Goal: Obtain resource: Download file/media

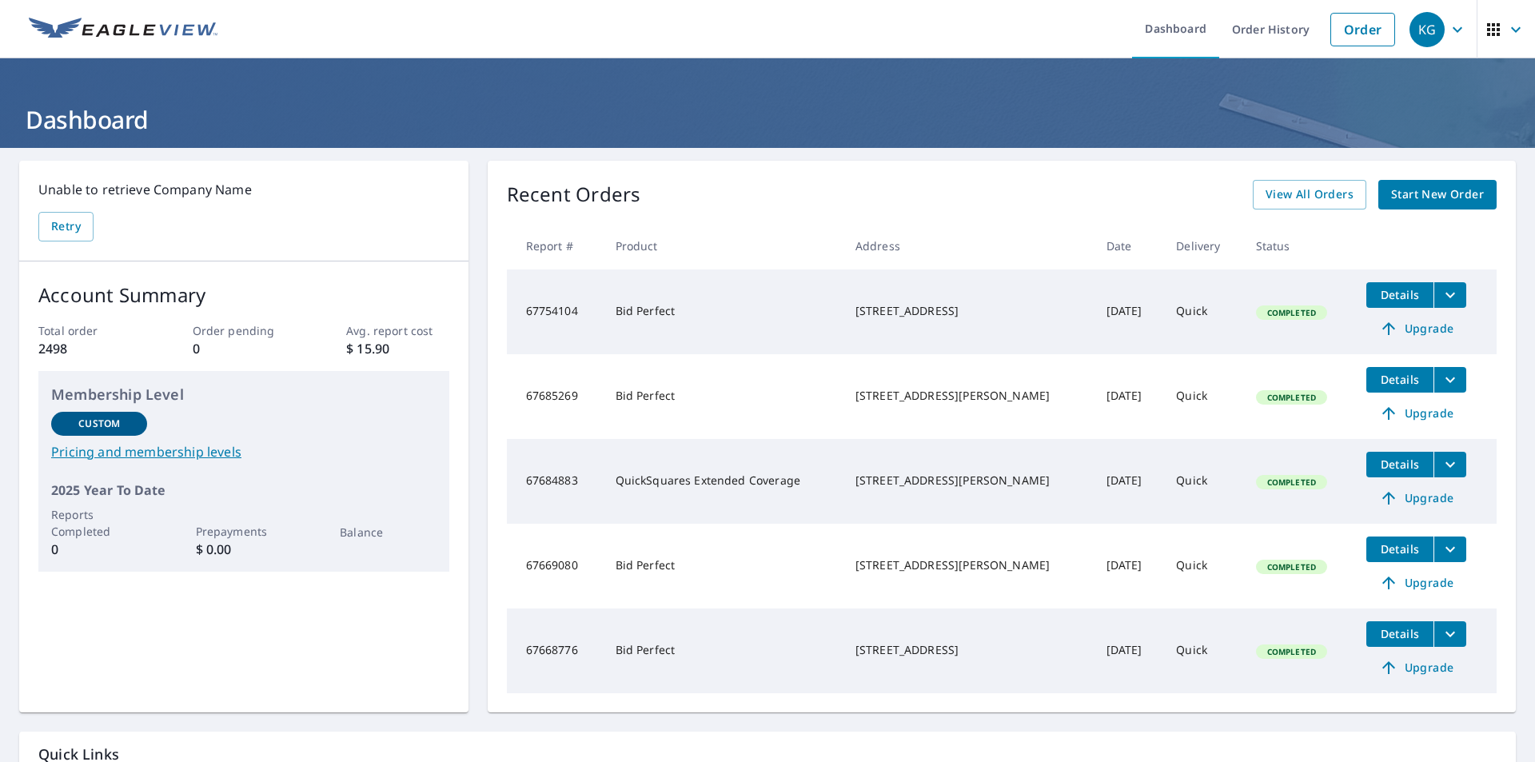
click at [1394, 293] on span "Details" at bounding box center [1400, 294] width 48 height 15
click at [1441, 294] on icon "filesDropdownBtn-67754104" at bounding box center [1450, 294] width 19 height 19
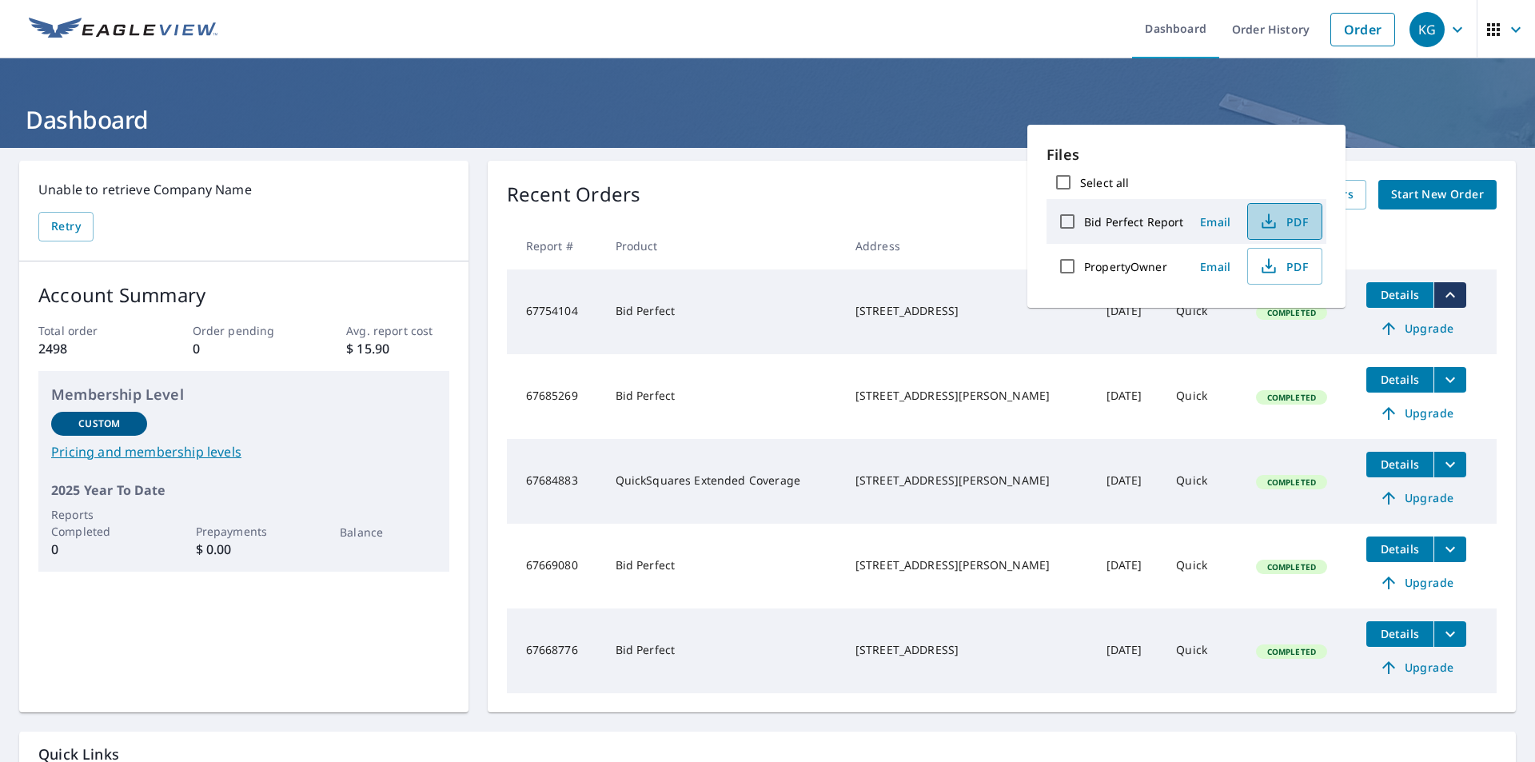
click at [1284, 219] on span "PDF" at bounding box center [1283, 221] width 51 height 19
click at [1441, 291] on icon "filesDropdownBtn-67754104" at bounding box center [1450, 294] width 19 height 19
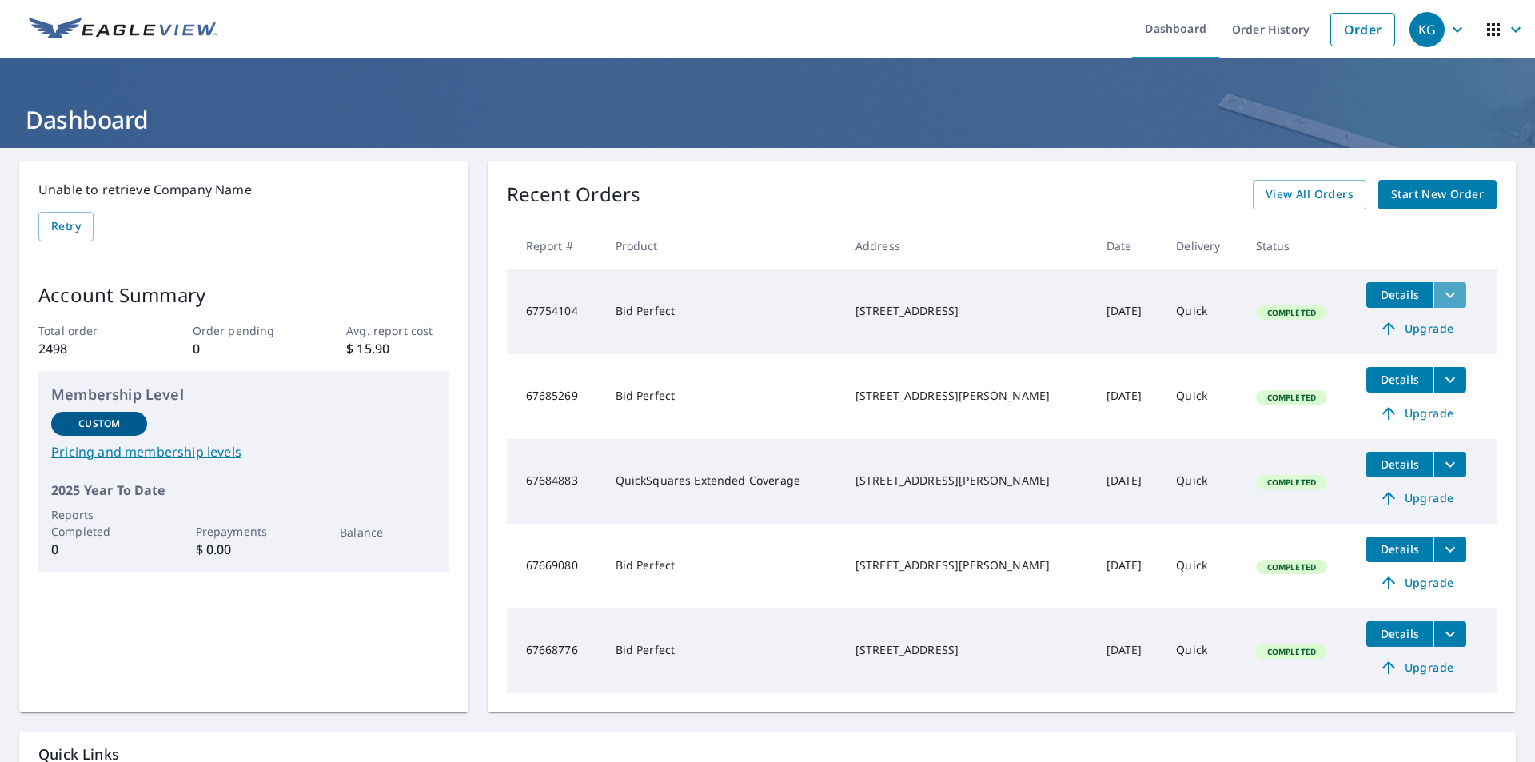
click at [1441, 291] on icon "filesDropdownBtn-67754104" at bounding box center [1450, 294] width 19 height 19
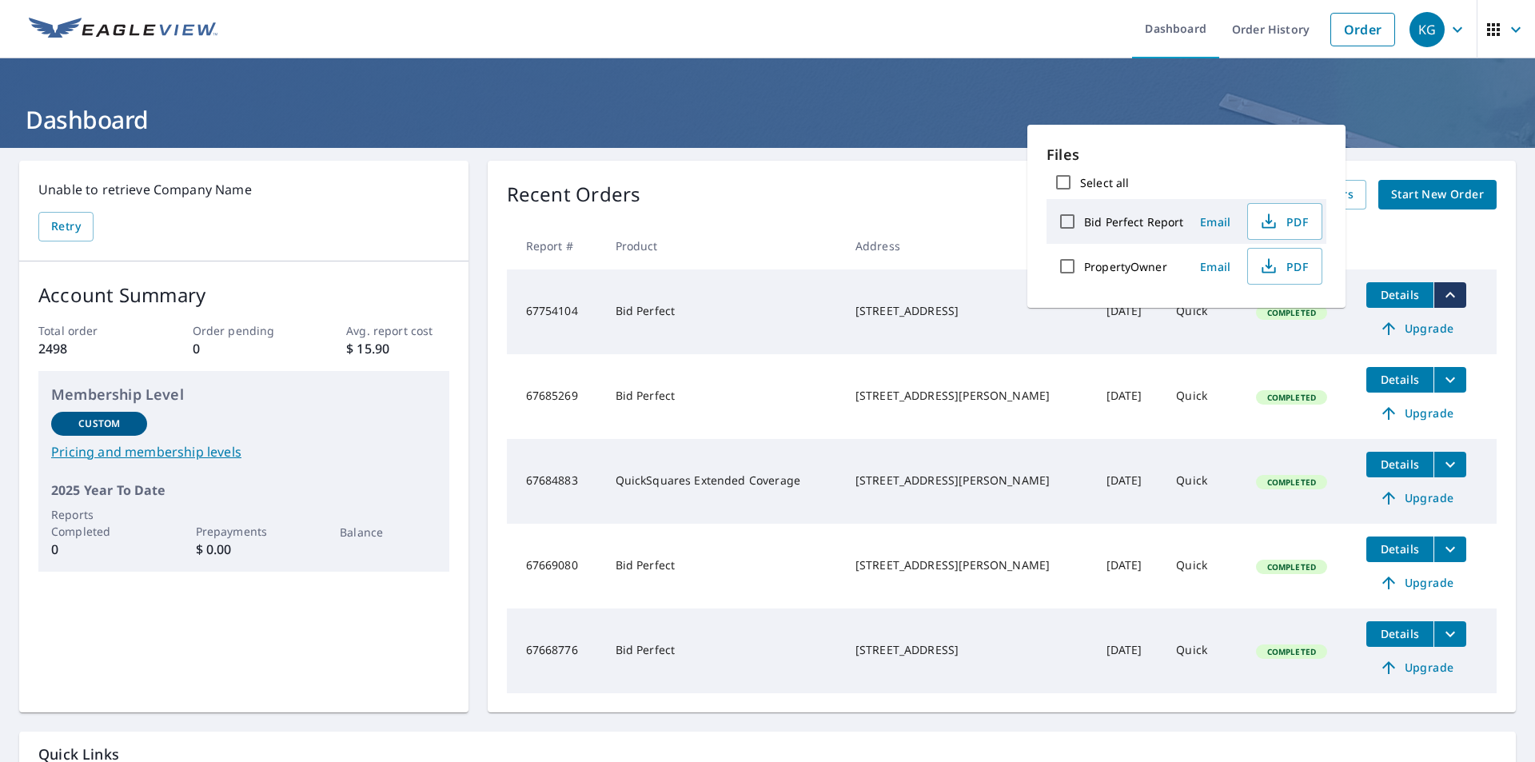
click at [1448, 28] on icon "button" at bounding box center [1457, 29] width 19 height 19
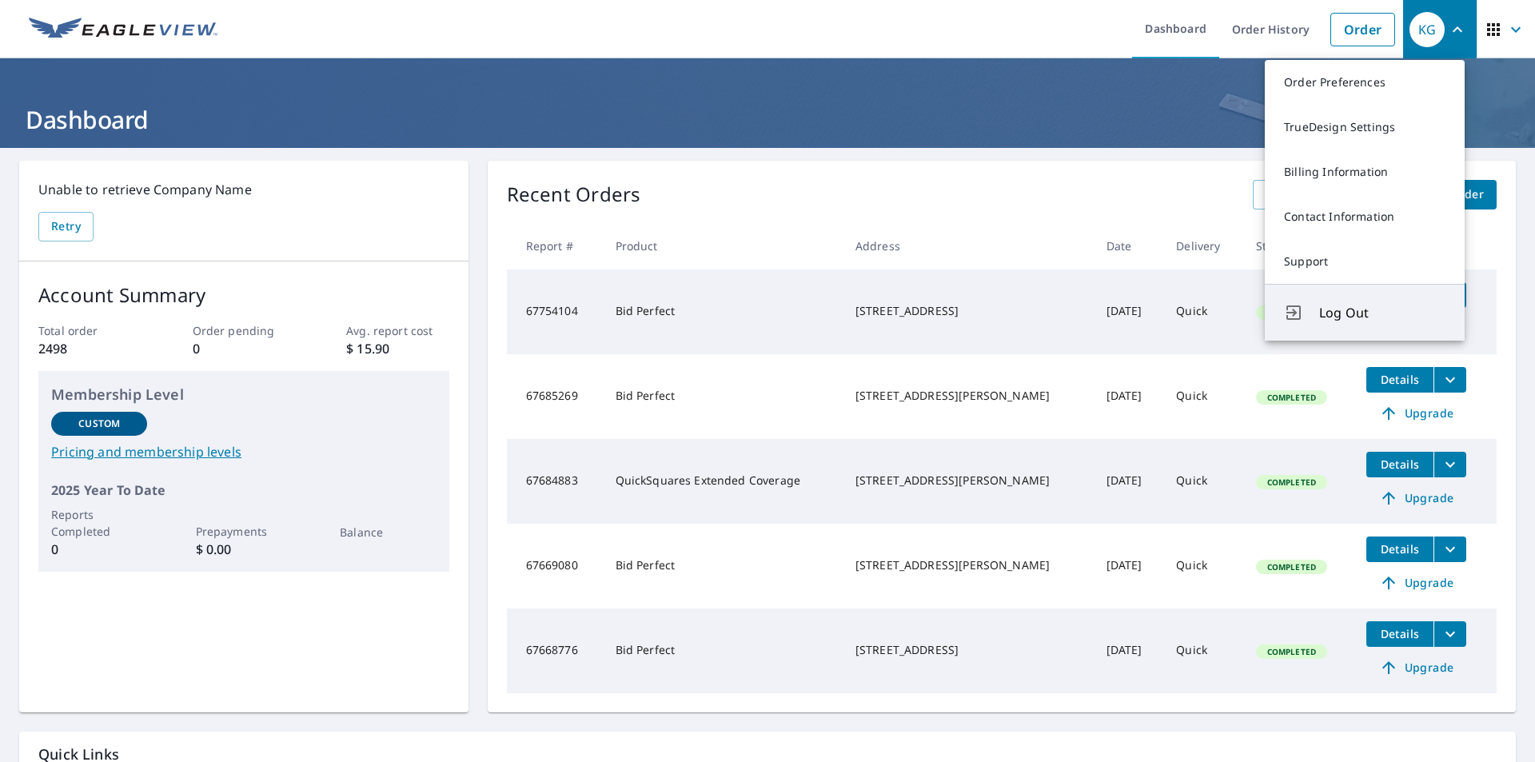
click at [1358, 306] on span "Log Out" at bounding box center [1382, 312] width 126 height 19
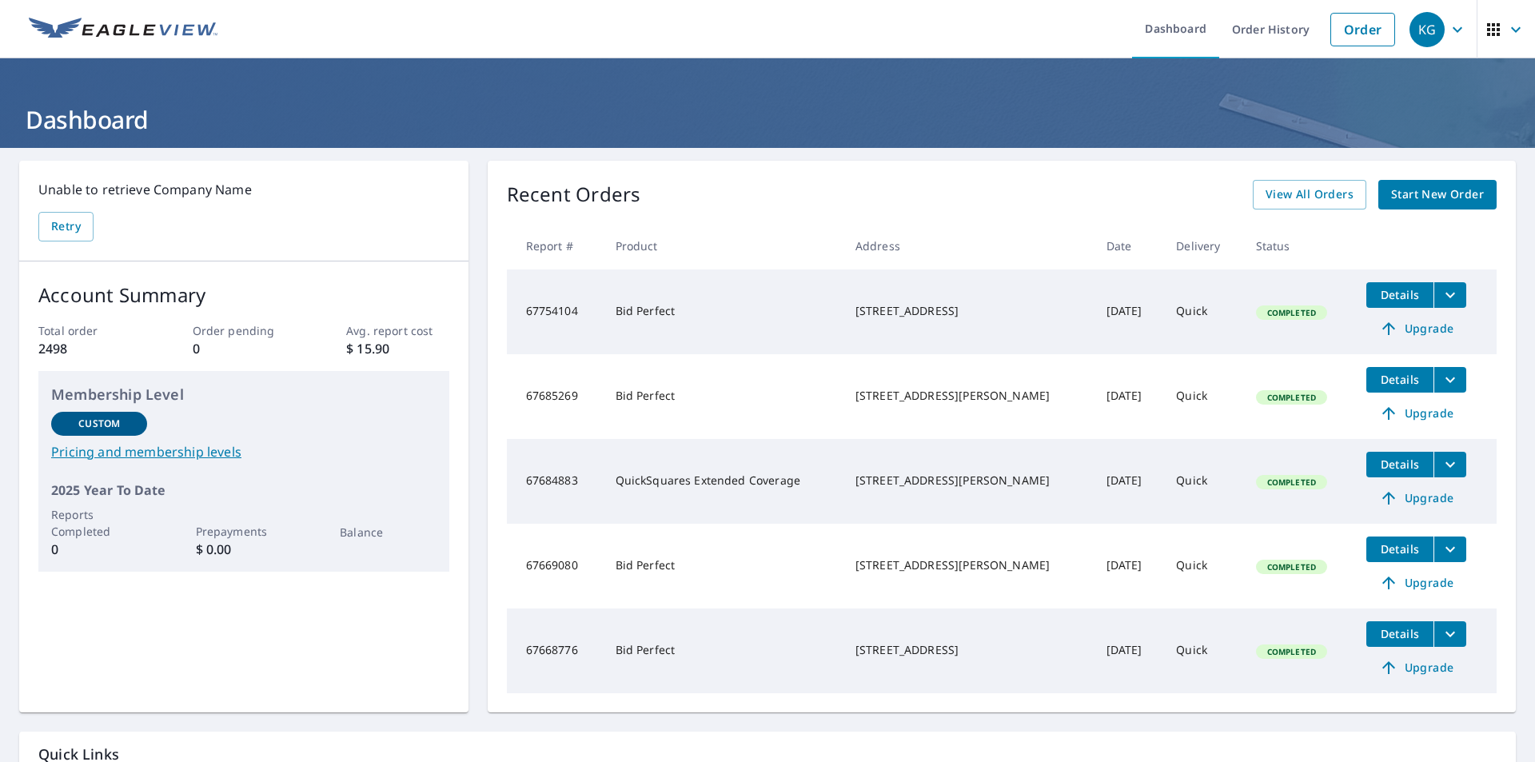
click at [1283, 313] on span "Completed" at bounding box center [1292, 312] width 68 height 11
click at [1282, 313] on span "Completed" at bounding box center [1292, 312] width 68 height 11
click at [1376, 293] on span "Details" at bounding box center [1400, 294] width 48 height 15
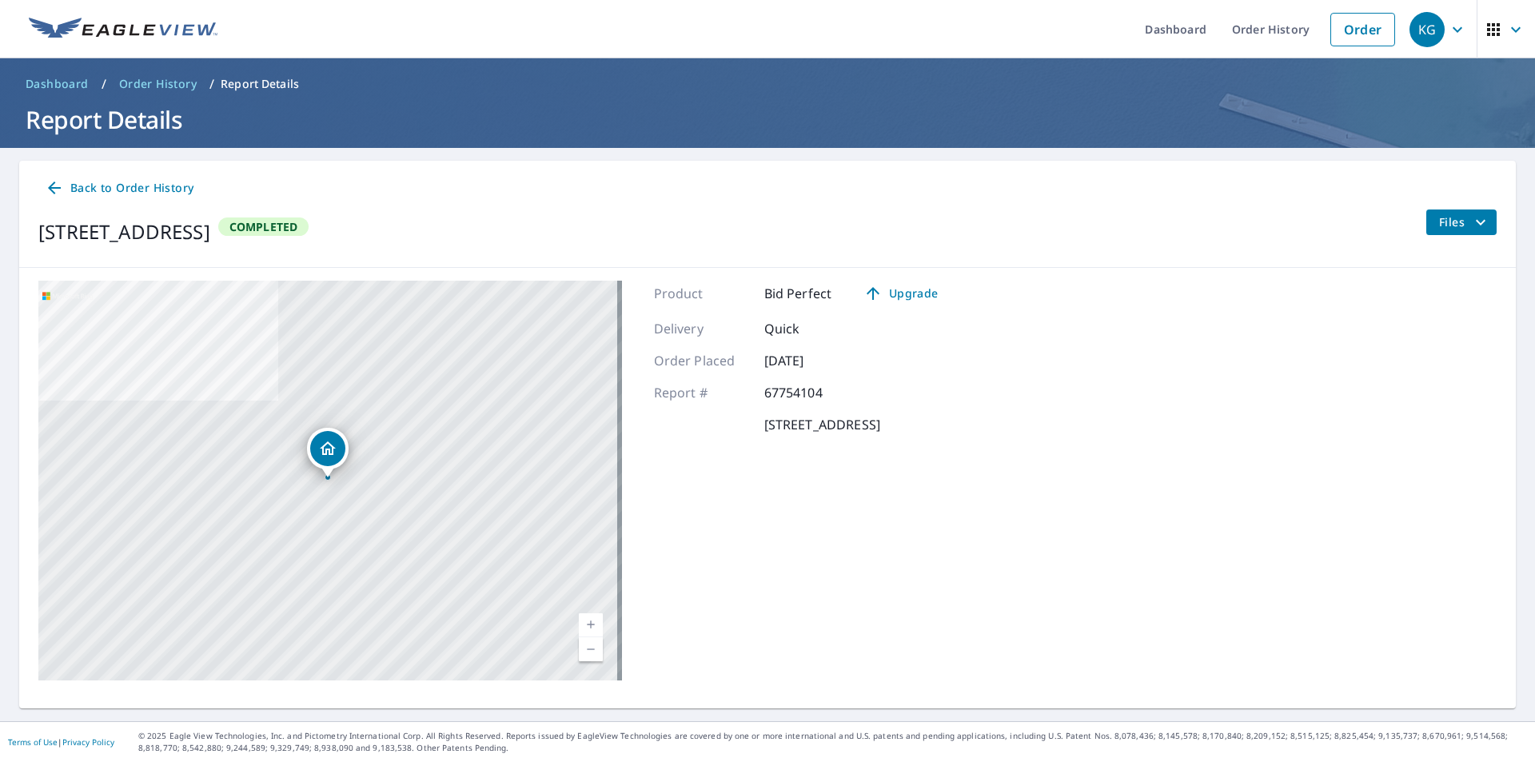
click at [1471, 219] on icon "filesDropdownBtn-67754104" at bounding box center [1480, 222] width 19 height 19
